Goal: Transaction & Acquisition: Purchase product/service

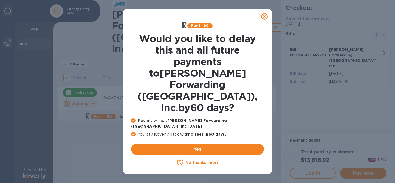
click at [196, 160] on u "No thanks, later" at bounding box center [201, 162] width 33 height 4
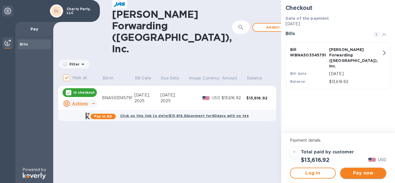
click at [363, 174] on span "Pay now" at bounding box center [362, 173] width 37 height 7
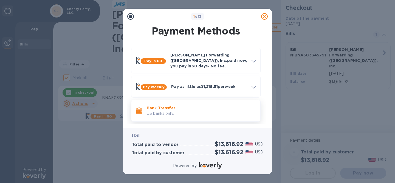
scroll to position [22, 0]
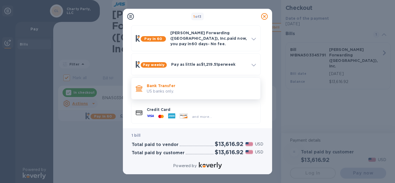
click at [206, 89] on p "US banks only." at bounding box center [201, 92] width 109 height 6
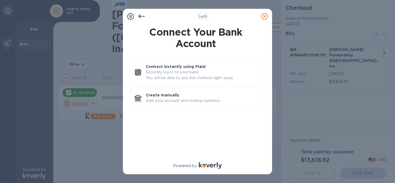
scroll to position [0, 0]
click at [189, 98] on p "Add your account and routing numbers." at bounding box center [201, 101] width 111 height 6
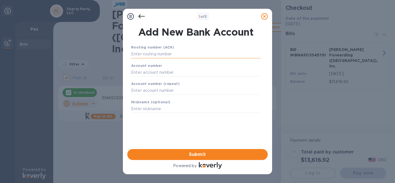
click at [156, 53] on input "text" at bounding box center [195, 54] width 129 height 8
paste input "084000026"
type input "084000026"
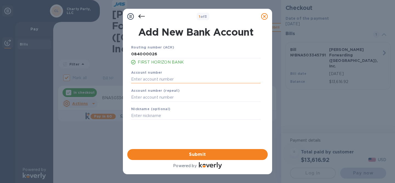
paste input "220001006278"
type input "220001006278"
paste input "220001006278"
type input "220001006278"
type input "C"
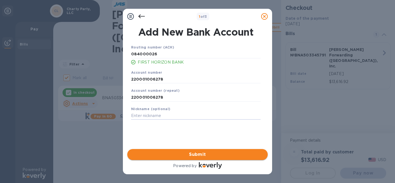
click at [191, 156] on span "Submit" at bounding box center [198, 154] width 132 height 7
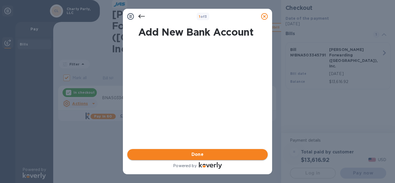
click at [199, 153] on span "Done" at bounding box center [197, 154] width 12 height 7
